Goal: Task Accomplishment & Management: Use online tool/utility

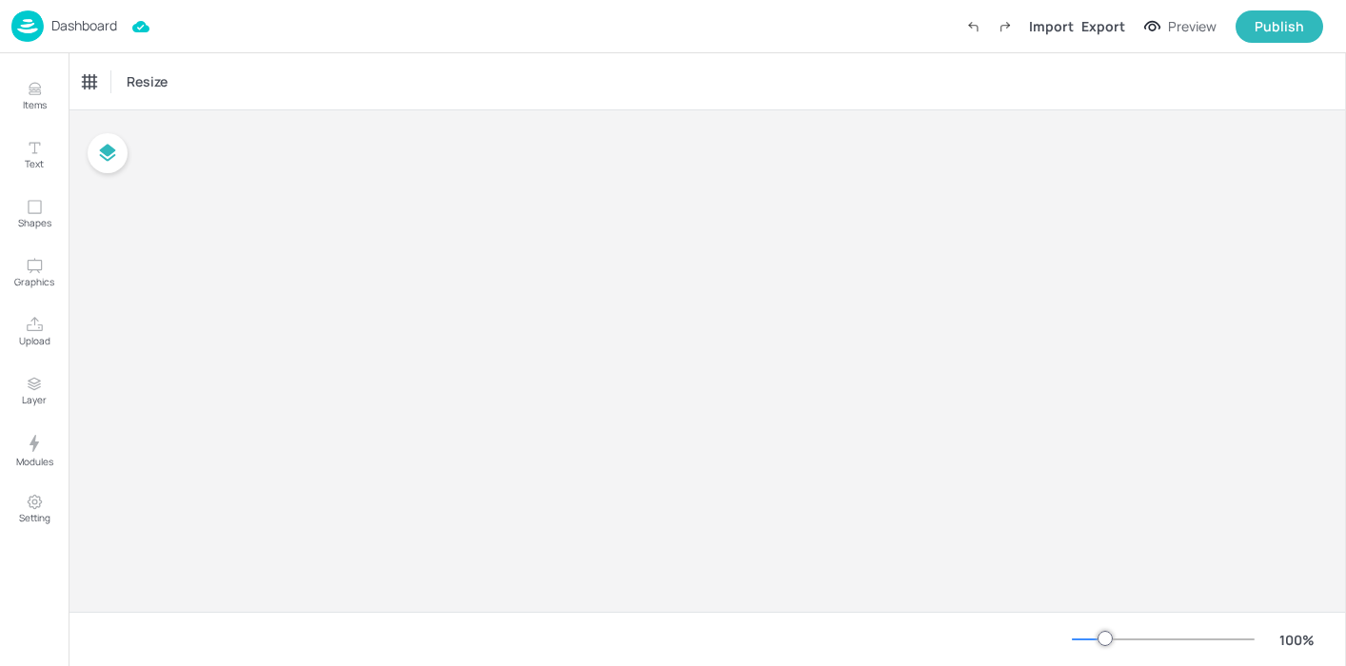
type input "$AUD - [GEOGRAPHIC_DATA]"
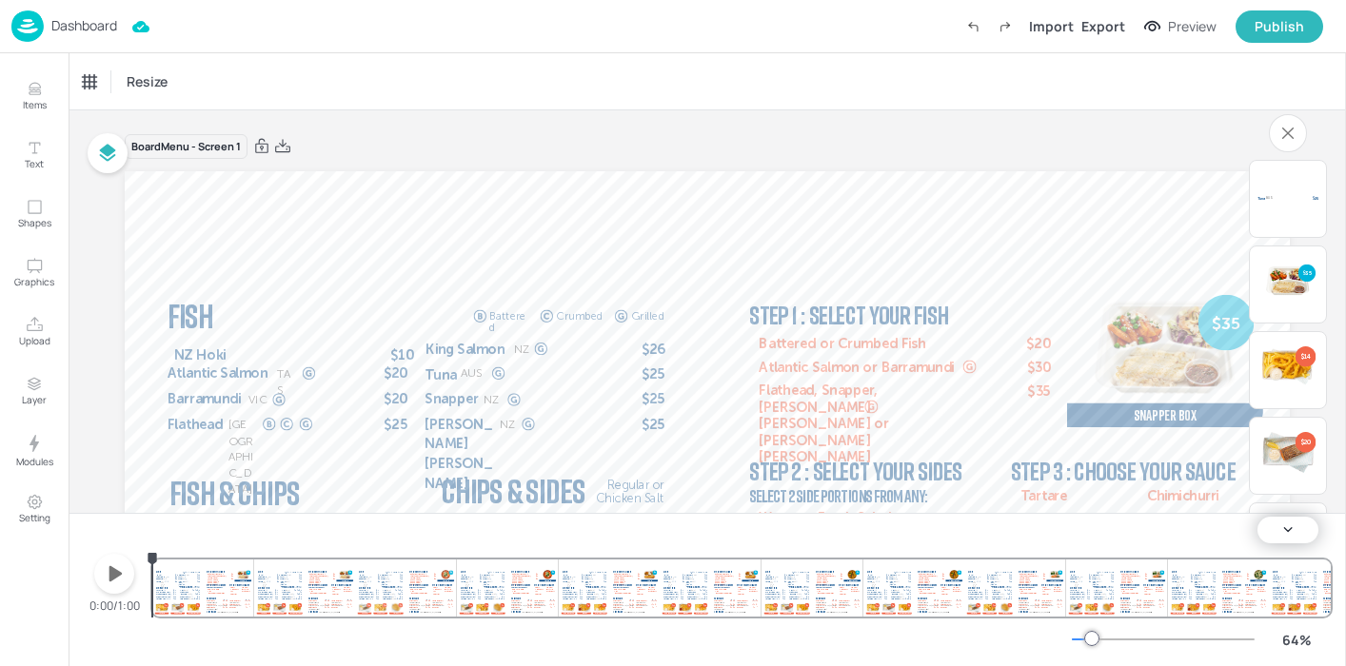
click at [61, 26] on p "Dashboard" at bounding box center [84, 25] width 66 height 13
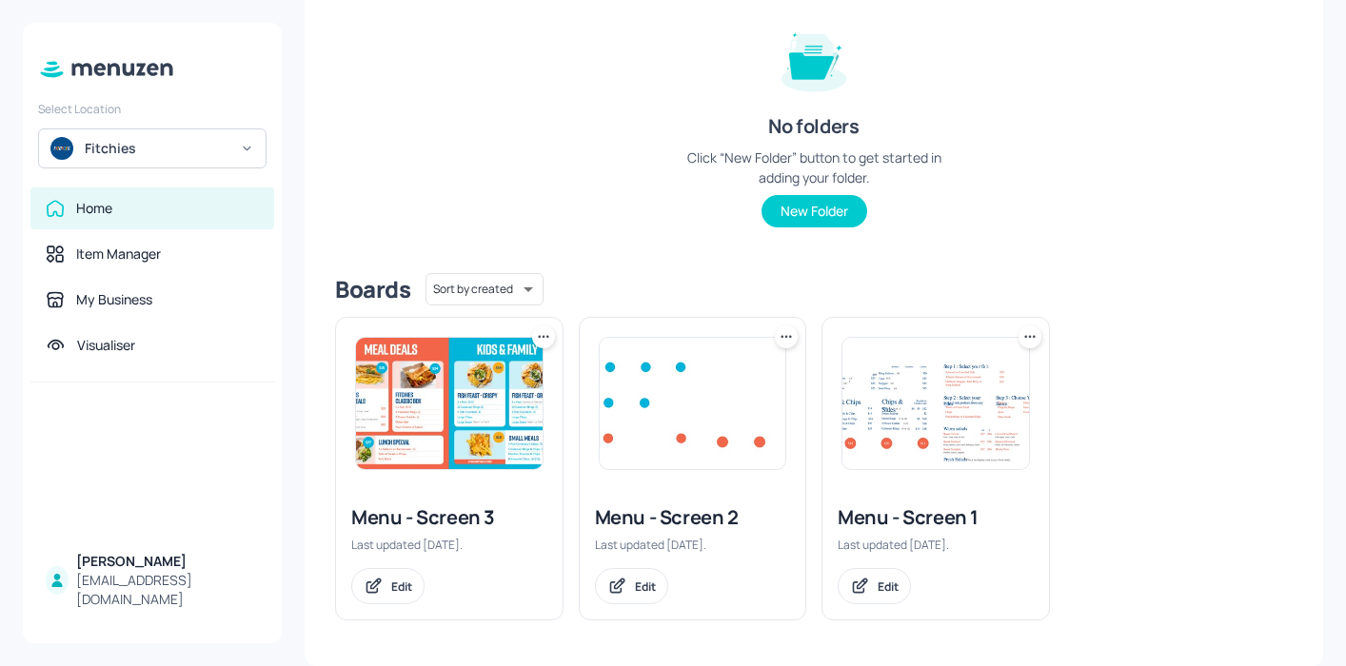
scroll to position [223, 0]
click at [629, 583] on div "Edit" at bounding box center [631, 587] width 73 height 36
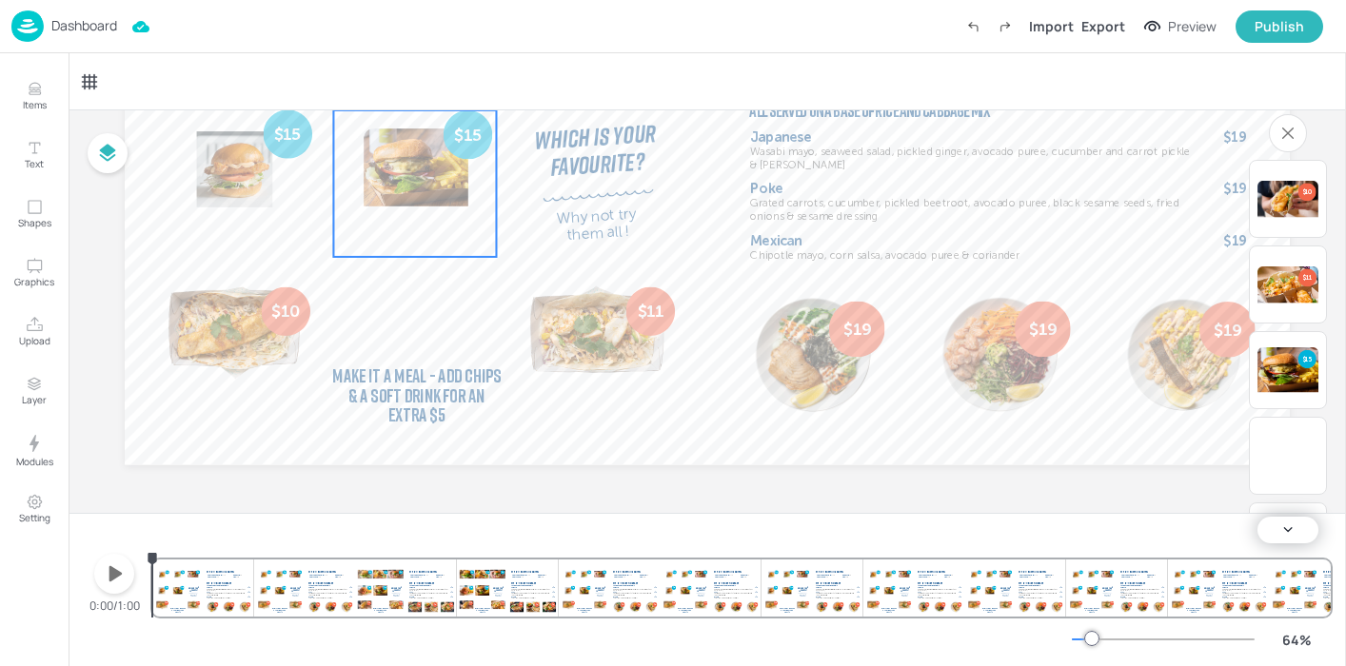
scroll to position [362, 0]
click at [37, 106] on p "Items" at bounding box center [35, 104] width 24 height 13
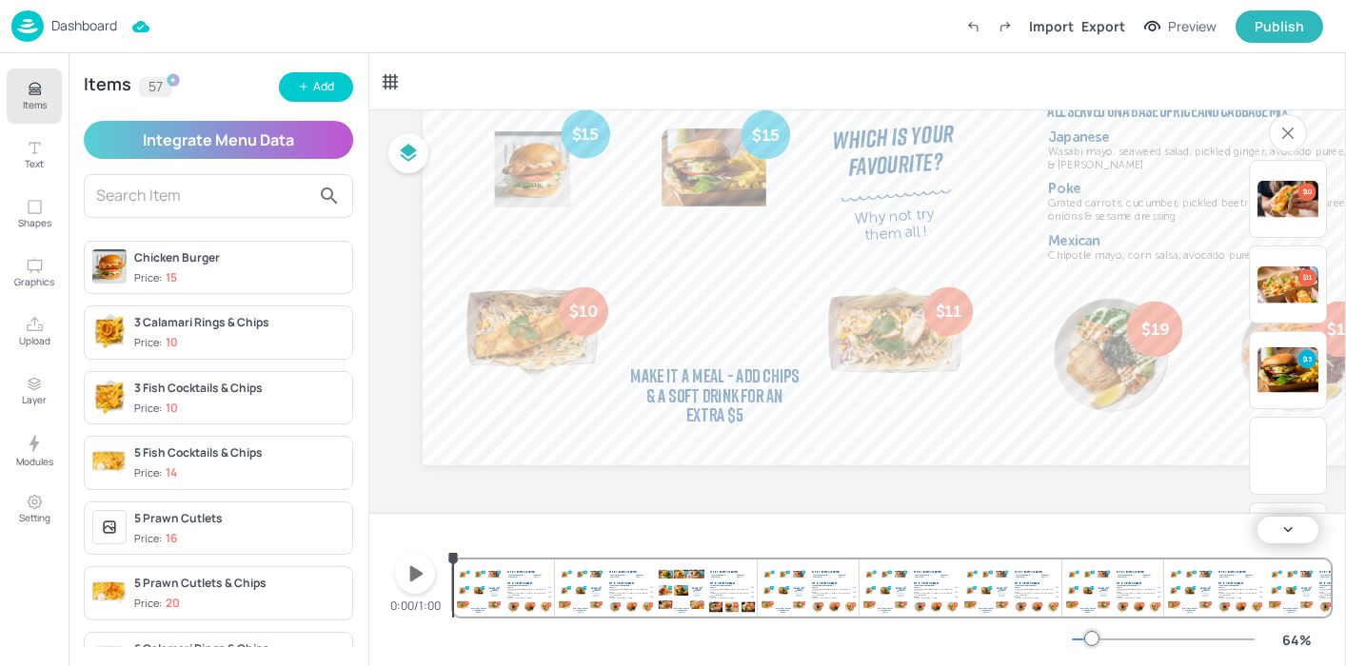
click at [161, 198] on input "text" at bounding box center [203, 196] width 214 height 30
click at [169, 197] on input "text" at bounding box center [203, 196] width 214 height 30
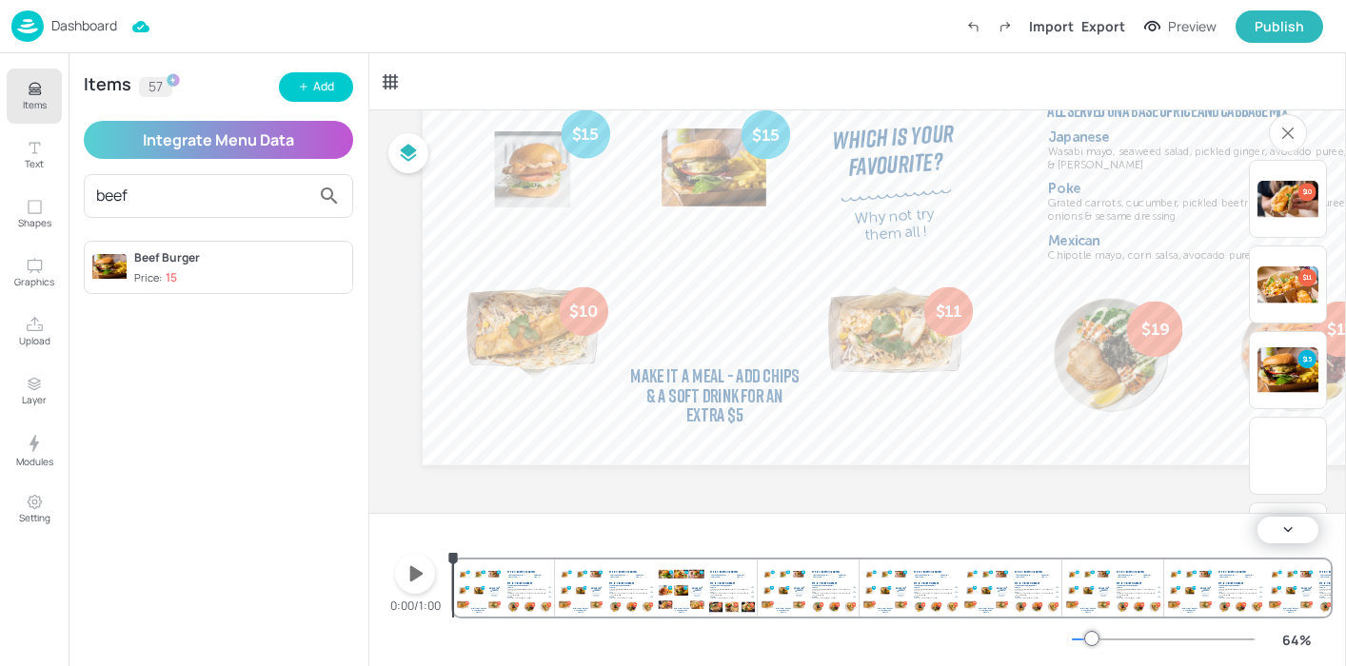
type input "beef"
click at [374, 24] on div "Dashboard Import Export Preview Publish" at bounding box center [667, 26] width 1312 height 52
